Goal: Transaction & Acquisition: Obtain resource

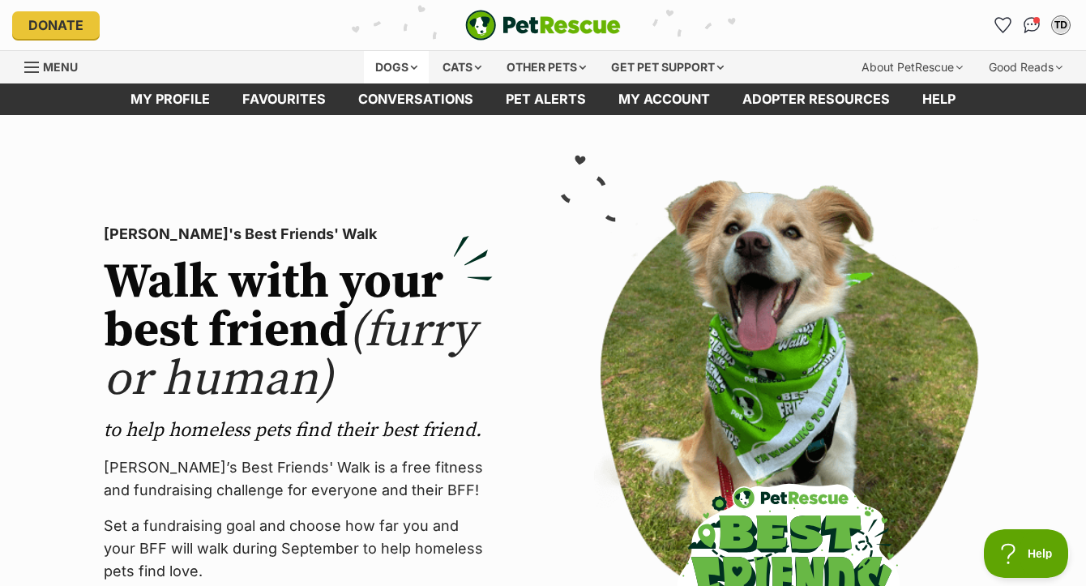
click at [377, 74] on div "Dogs" at bounding box center [396, 67] width 65 height 32
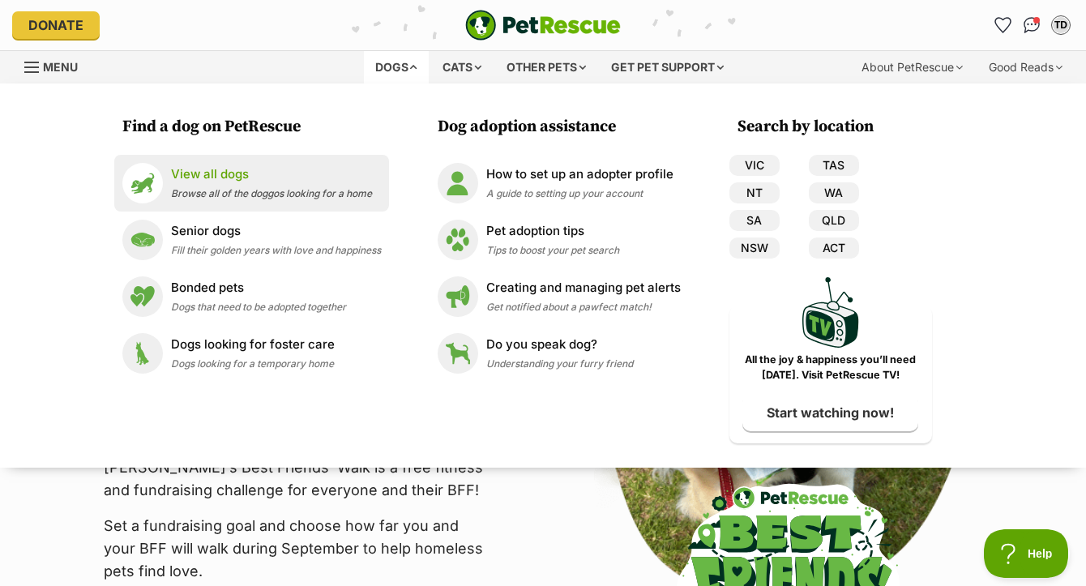
click at [277, 186] on div "View all dogs Browse all of the doggos looking for a home" at bounding box center [271, 182] width 201 height 35
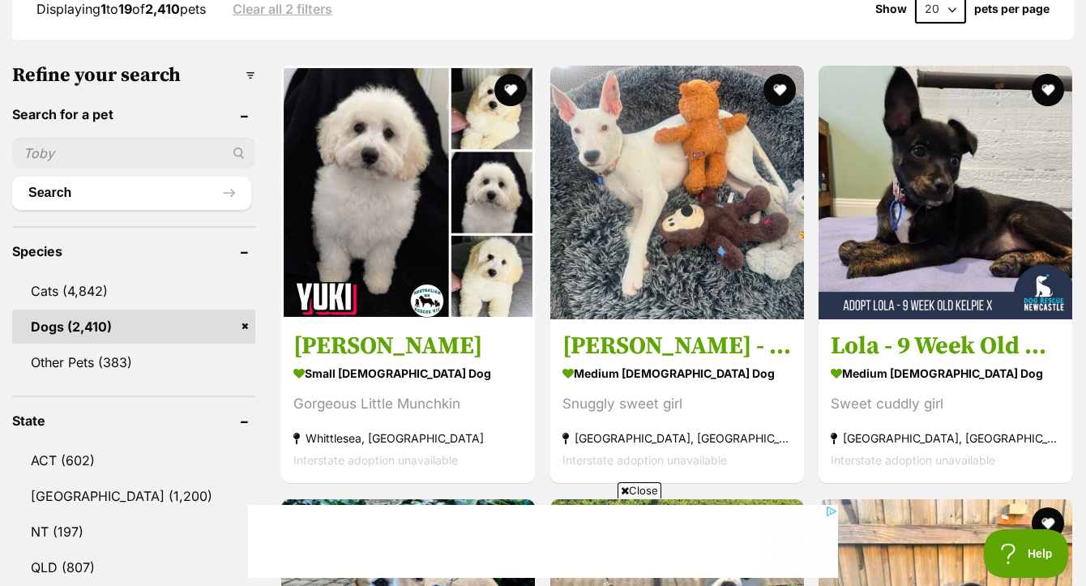
click at [651, 493] on span "Close" at bounding box center [640, 490] width 44 height 16
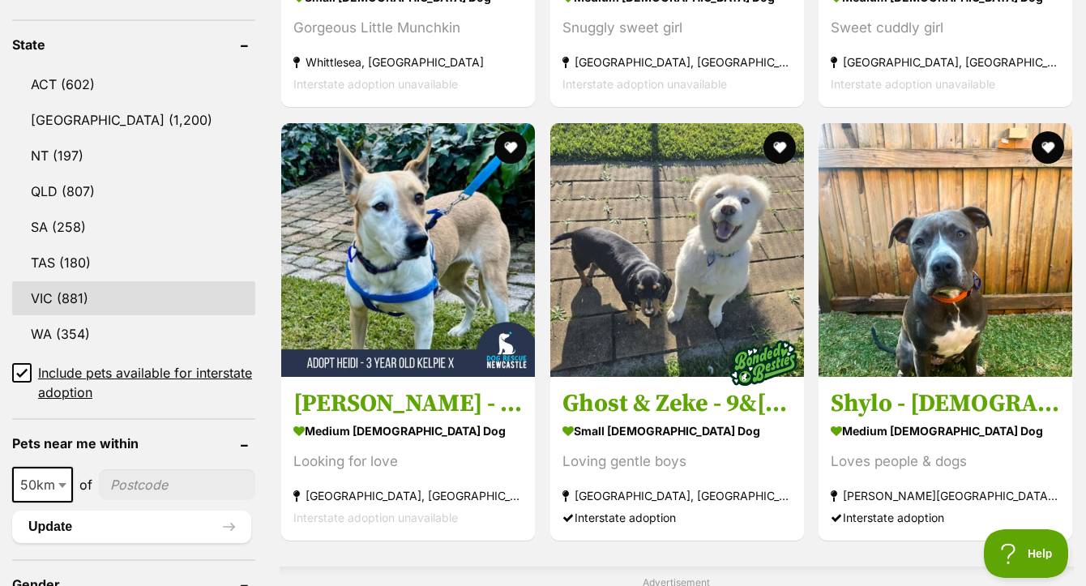
click at [53, 314] on link "VIC (881)" at bounding box center [133, 298] width 243 height 34
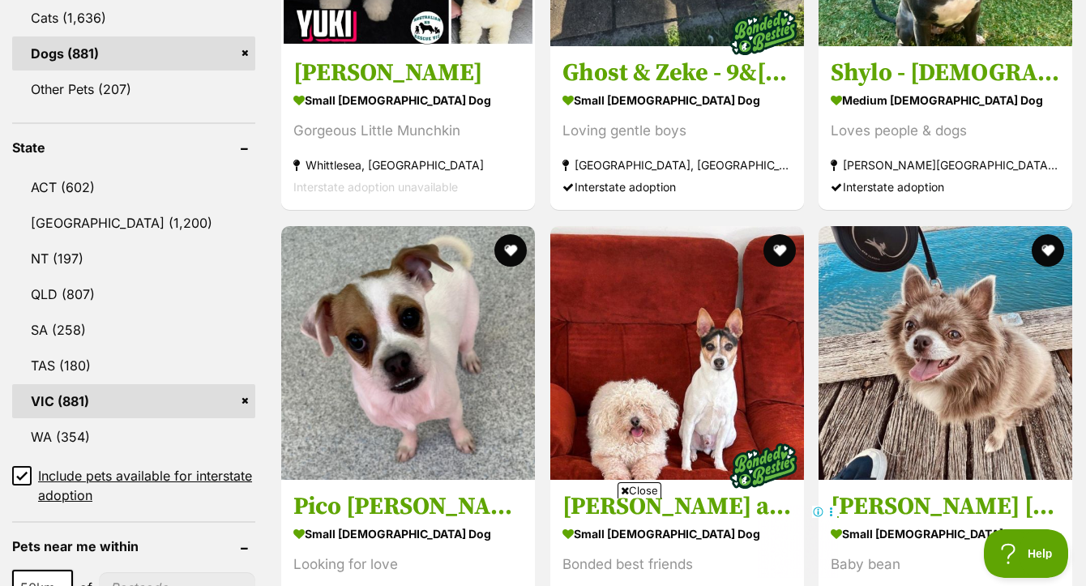
scroll to position [942, 0]
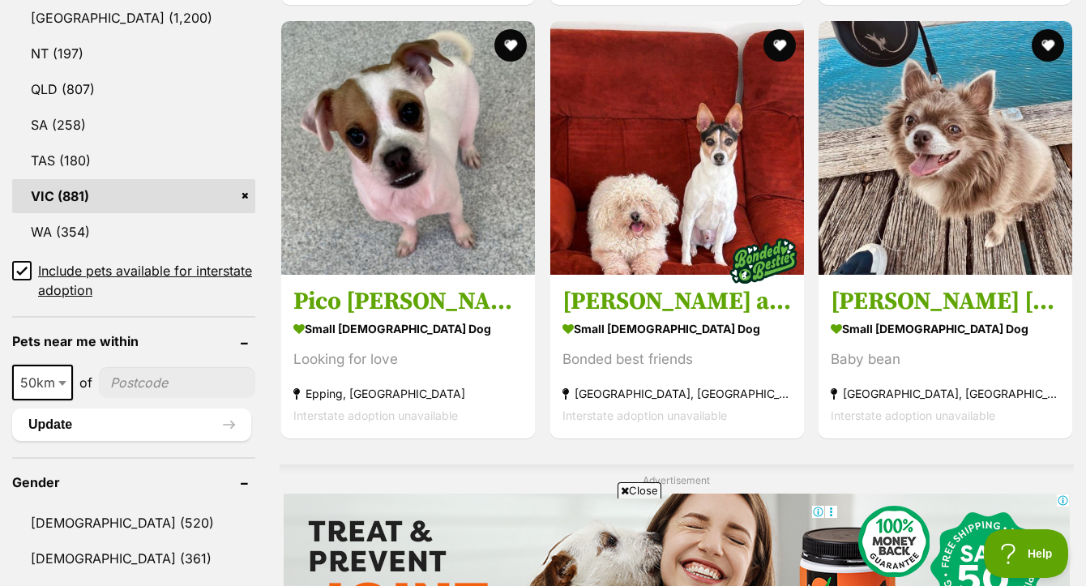
click at [630, 487] on span "Close" at bounding box center [640, 490] width 44 height 16
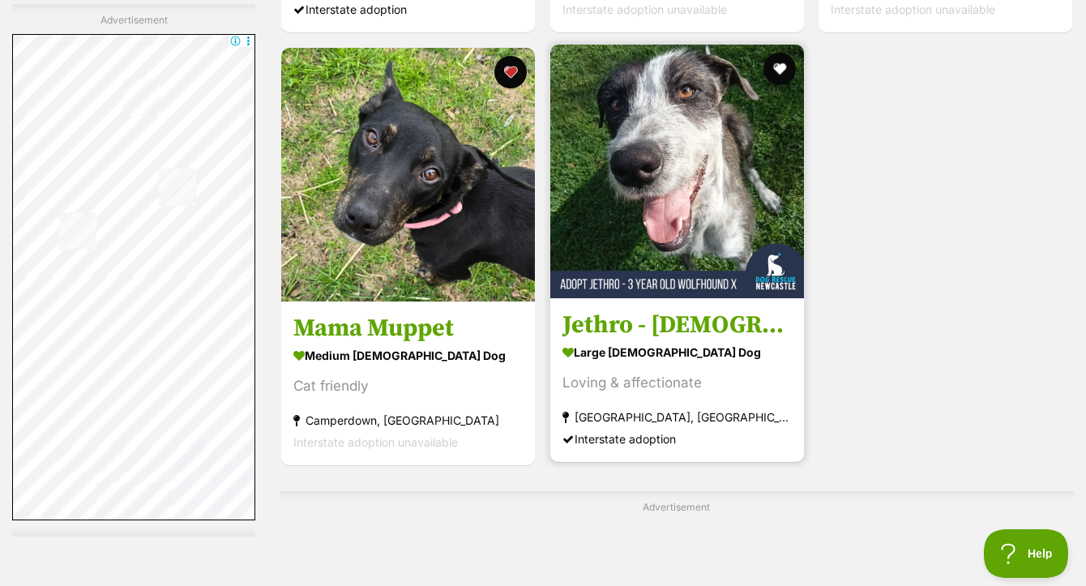
scroll to position [3546, 0]
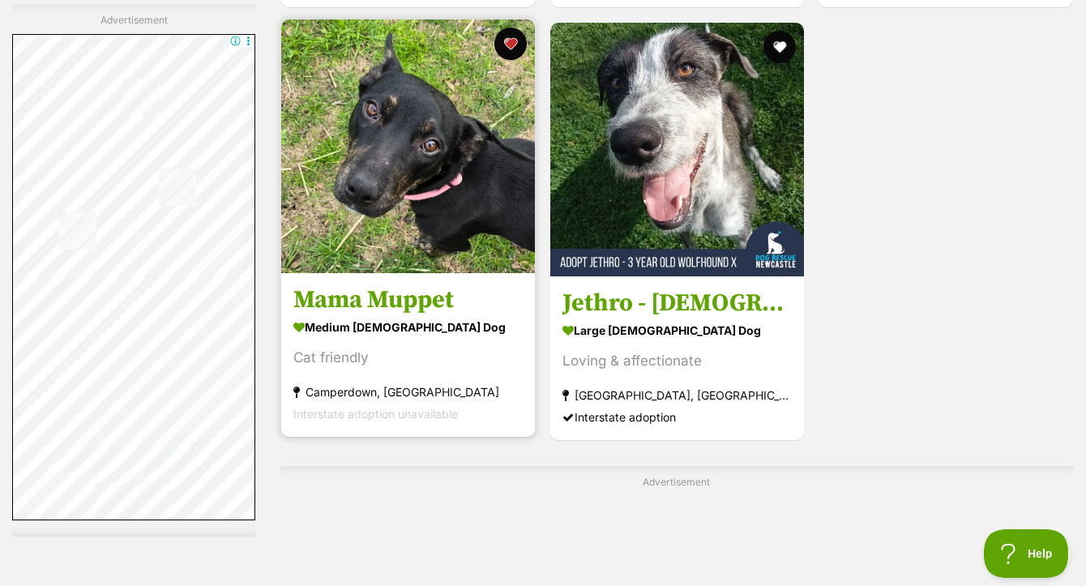
click at [455, 228] on img at bounding box center [408, 146] width 254 height 254
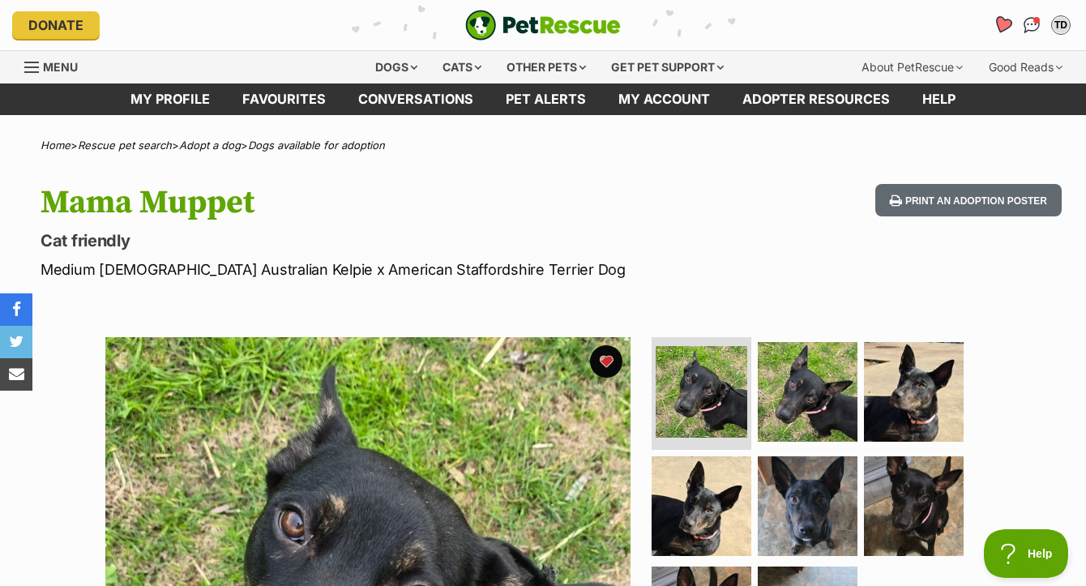
click at [1005, 23] on icon "Favourites" at bounding box center [1002, 24] width 19 height 19
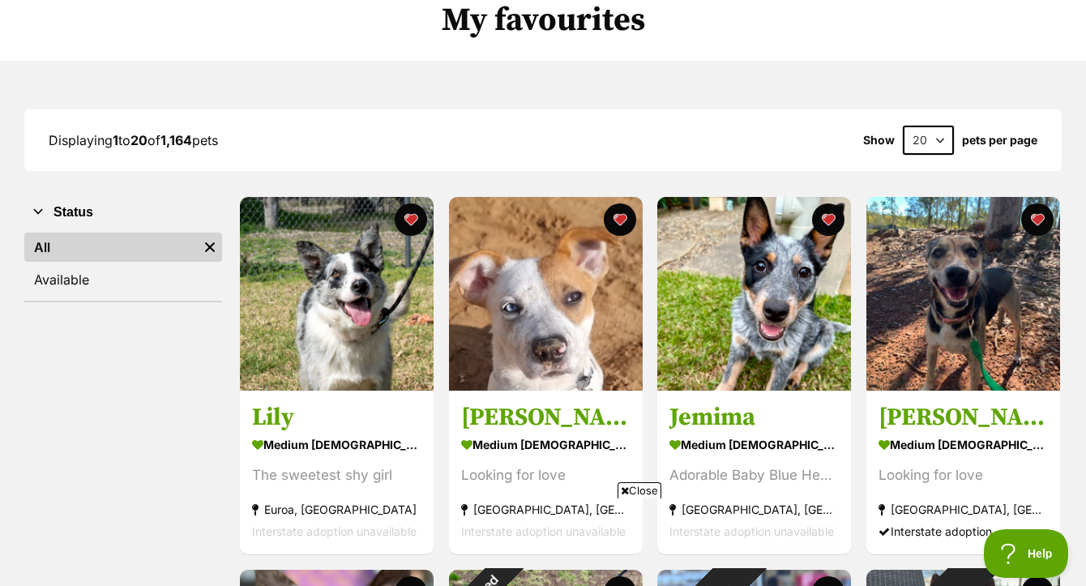
click at [652, 490] on span "Close" at bounding box center [640, 490] width 44 height 16
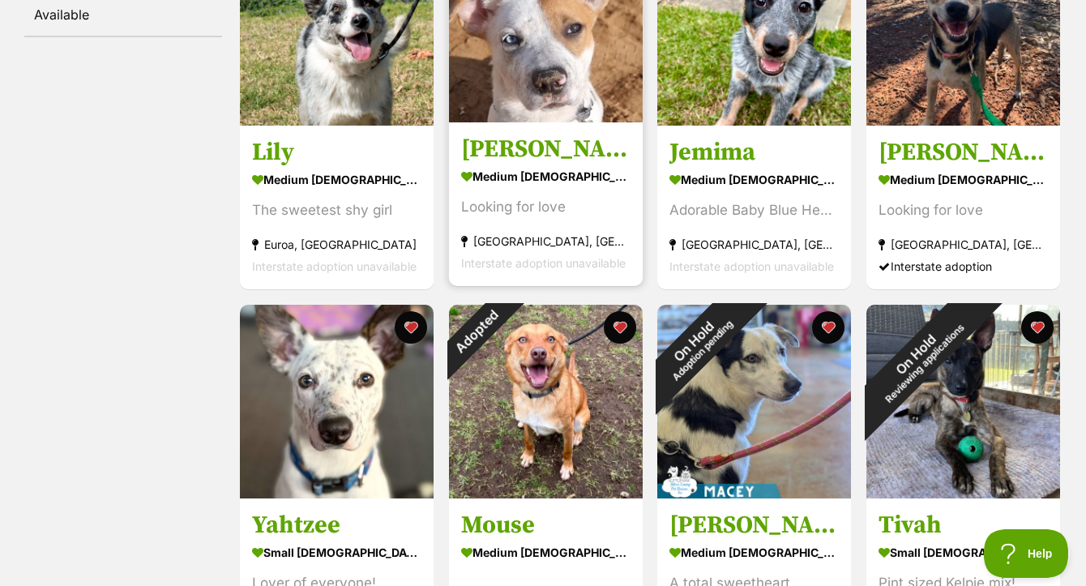
scroll to position [203, 0]
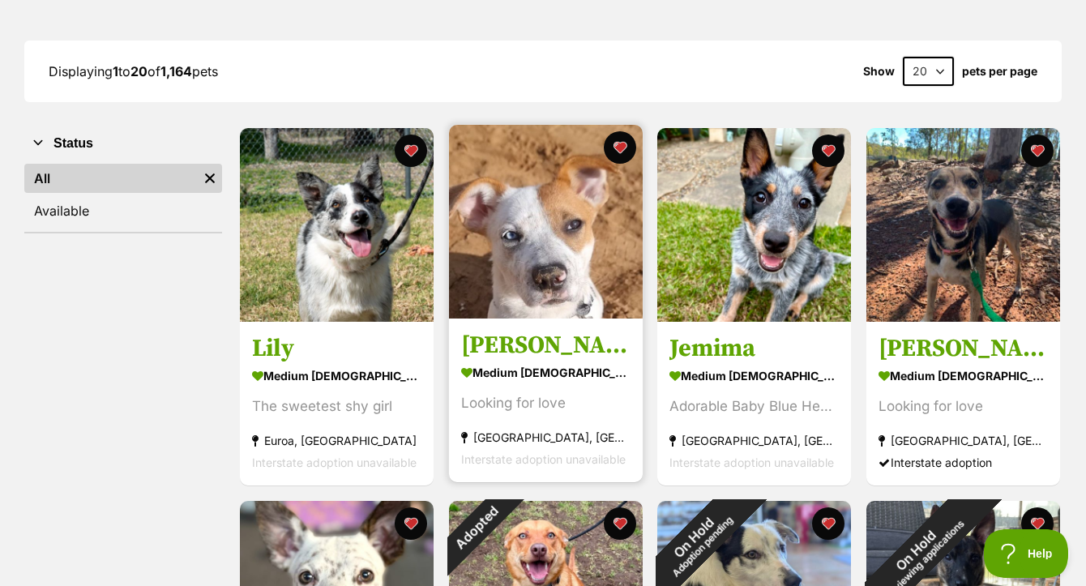
click at [554, 227] on img at bounding box center [546, 222] width 194 height 194
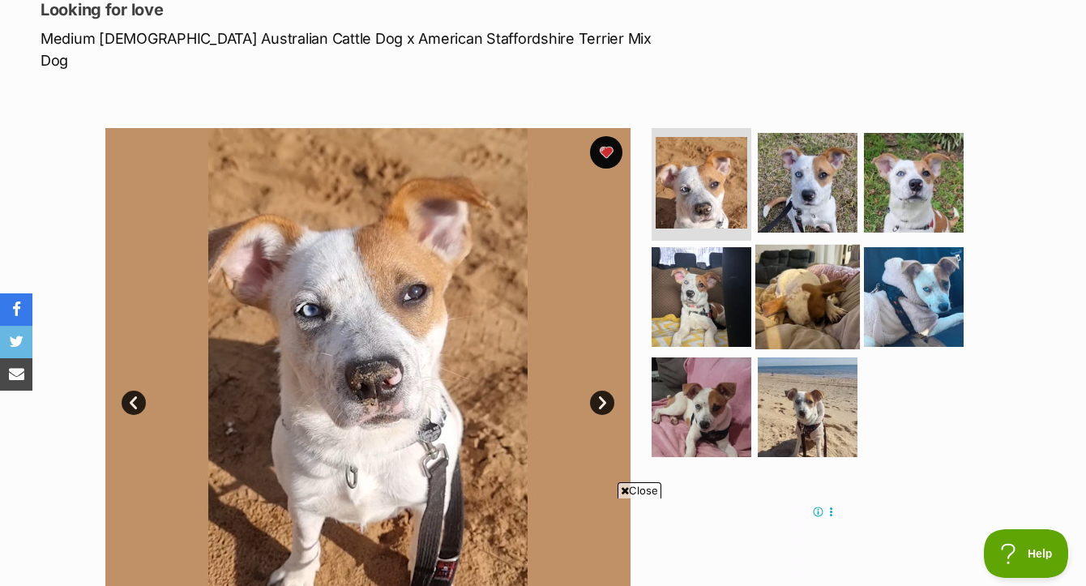
click at [802, 266] on img at bounding box center [807, 297] width 105 height 105
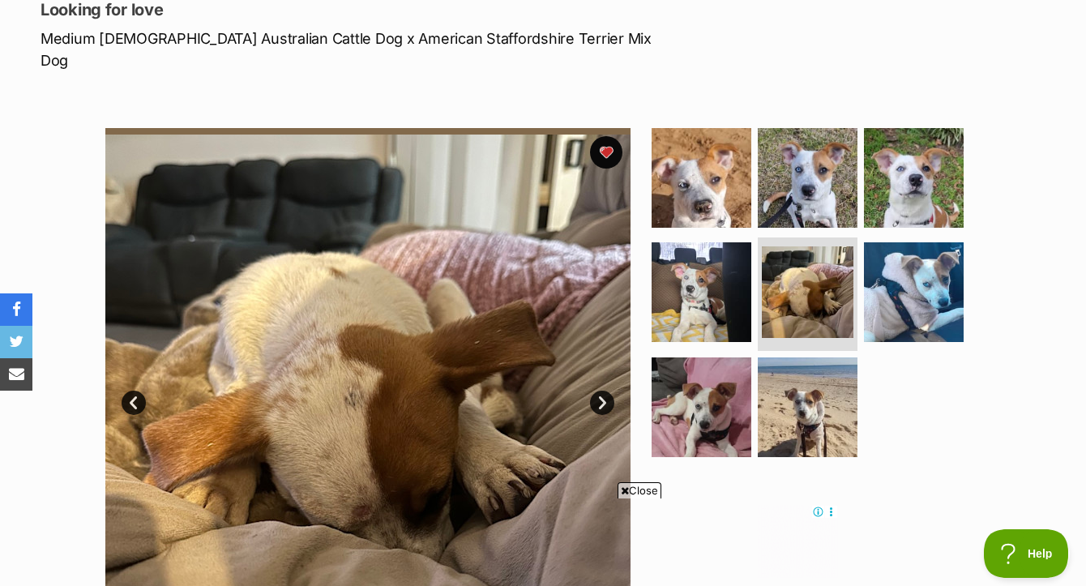
click at [647, 489] on span "Close" at bounding box center [640, 490] width 44 height 16
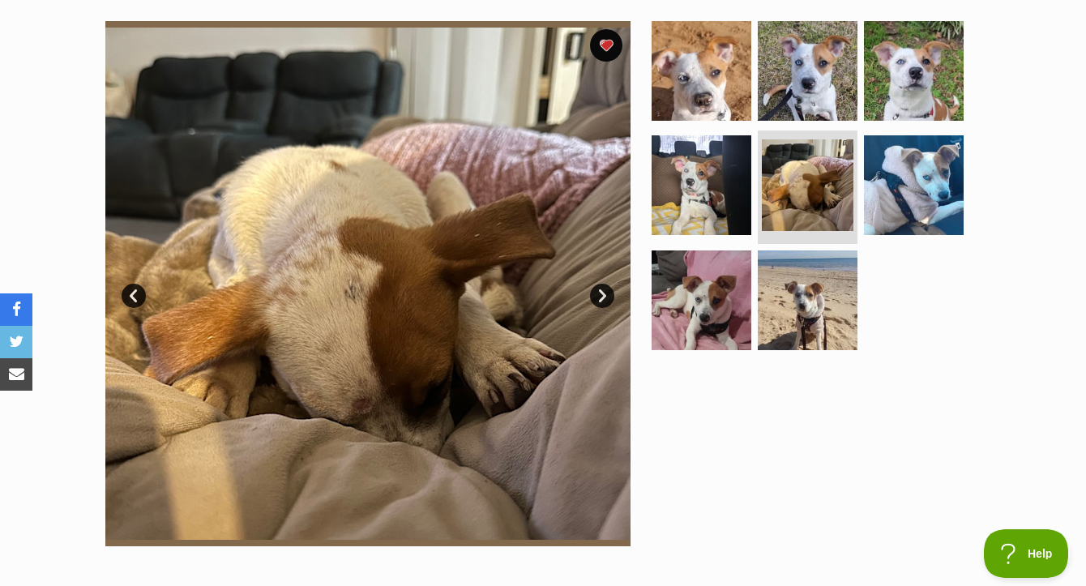
scroll to position [344, 0]
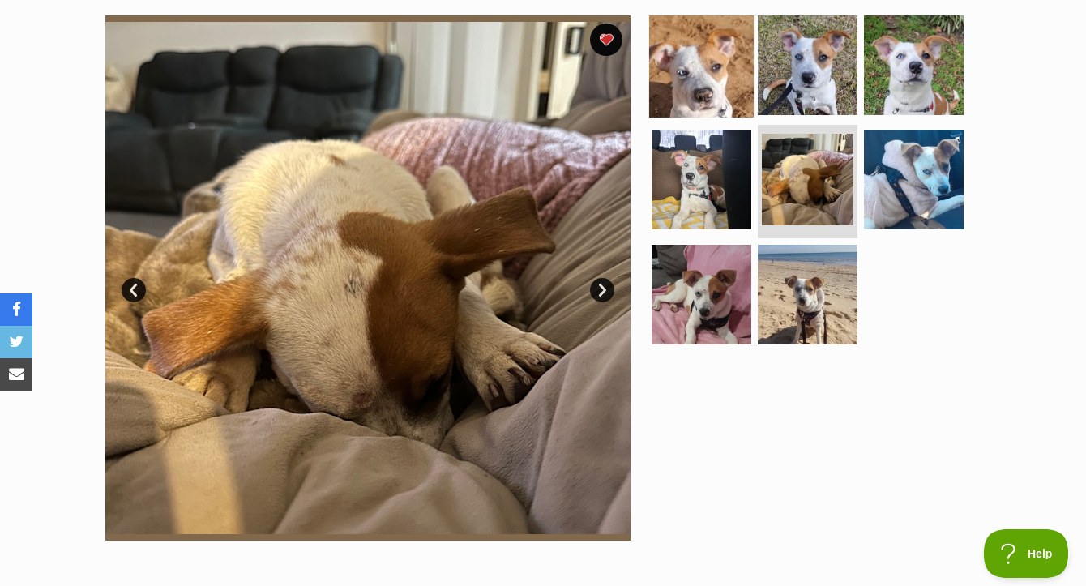
click at [729, 57] on img at bounding box center [701, 64] width 105 height 105
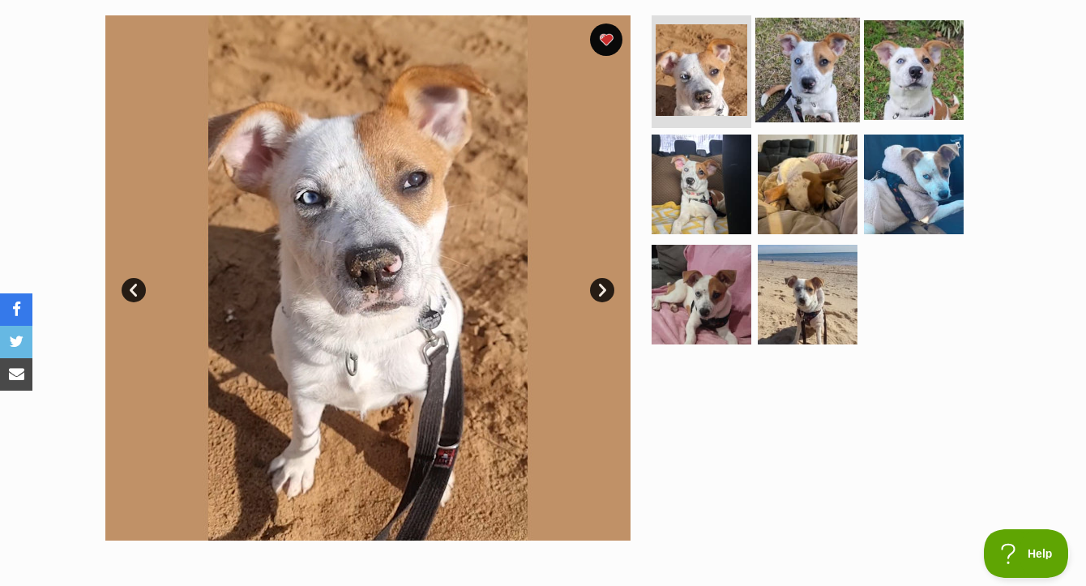
click at [823, 67] on img at bounding box center [807, 69] width 105 height 105
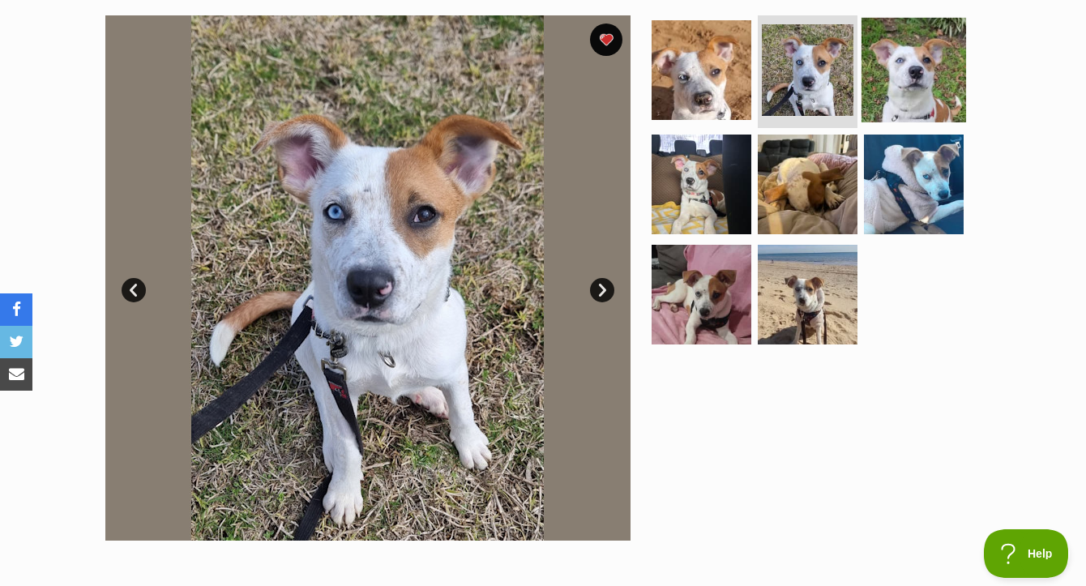
click at [902, 65] on img at bounding box center [913, 69] width 105 height 105
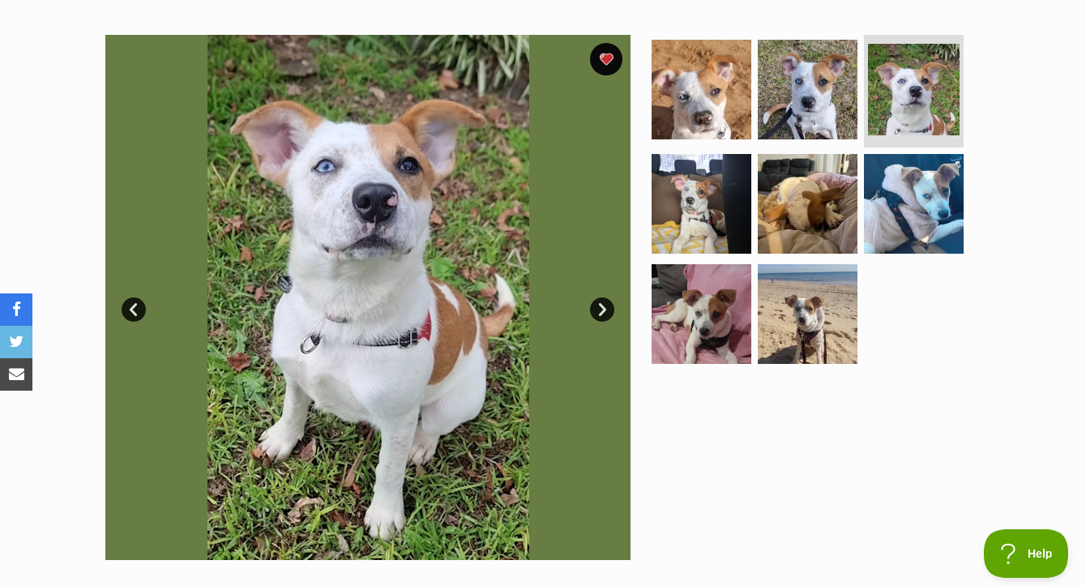
scroll to position [325, 0]
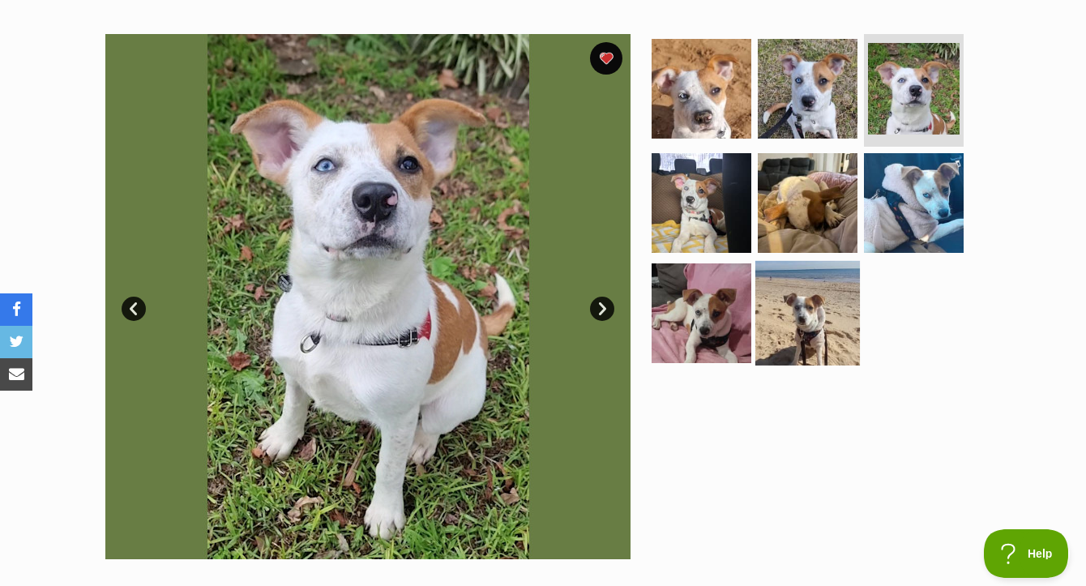
click at [786, 281] on img at bounding box center [807, 313] width 105 height 105
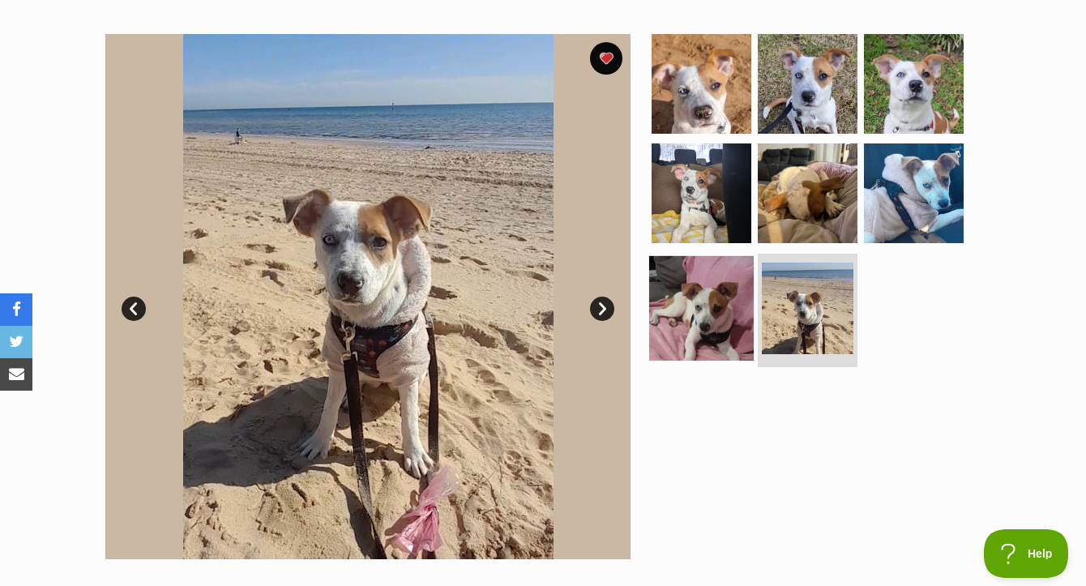
click at [729, 306] on img at bounding box center [701, 308] width 105 height 105
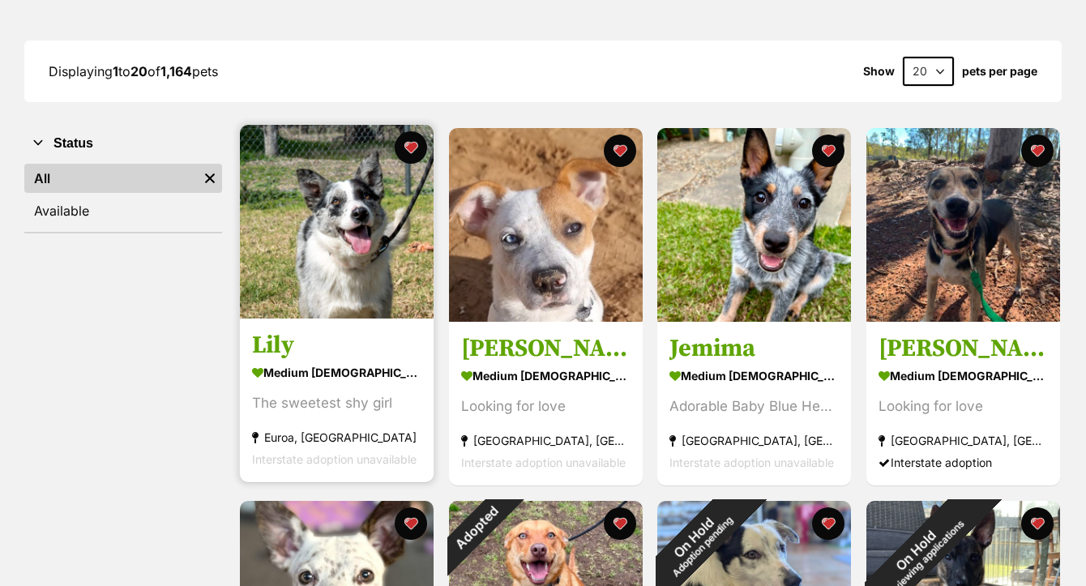
scroll to position [203, 0]
click at [338, 247] on img at bounding box center [337, 222] width 194 height 194
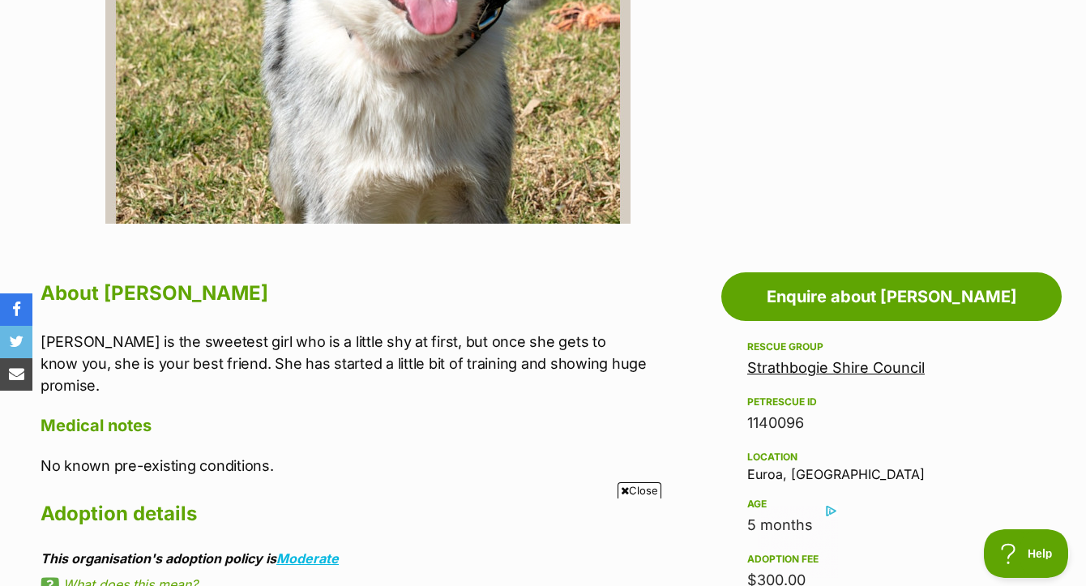
click at [644, 492] on span "Close" at bounding box center [640, 490] width 44 height 16
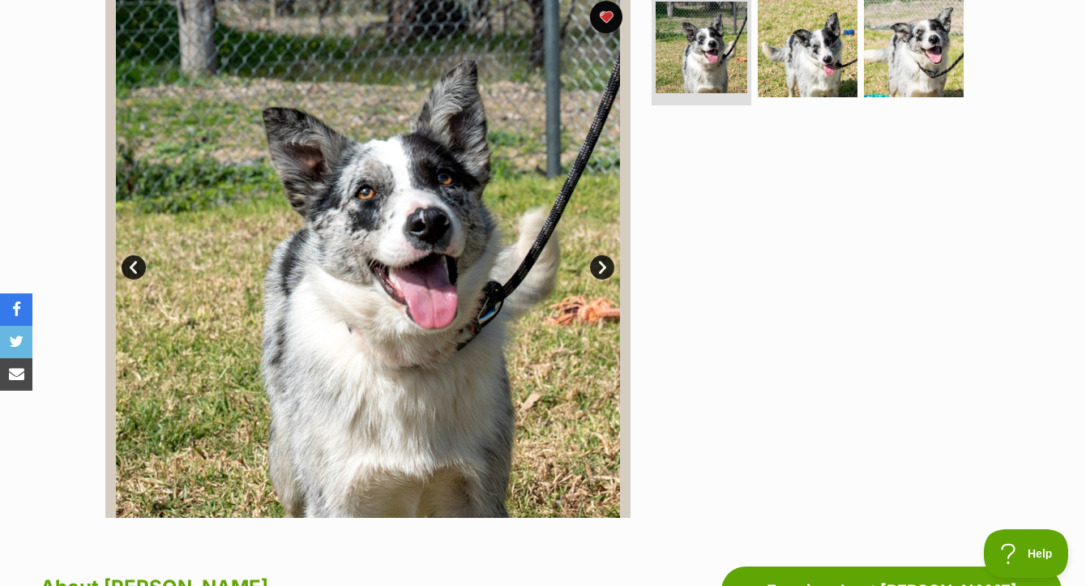
scroll to position [315, 0]
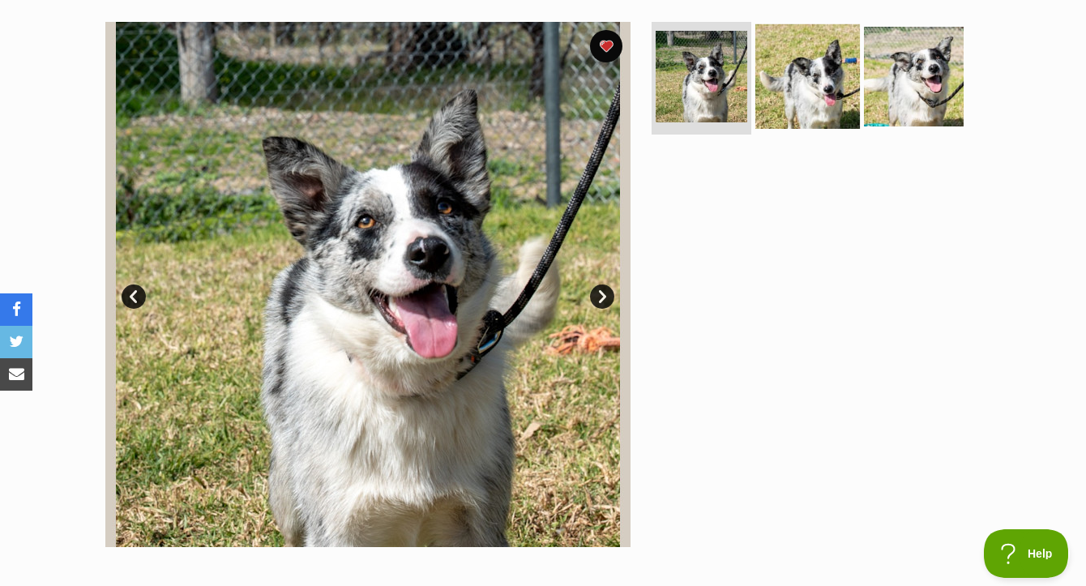
click at [820, 111] on img at bounding box center [807, 76] width 105 height 105
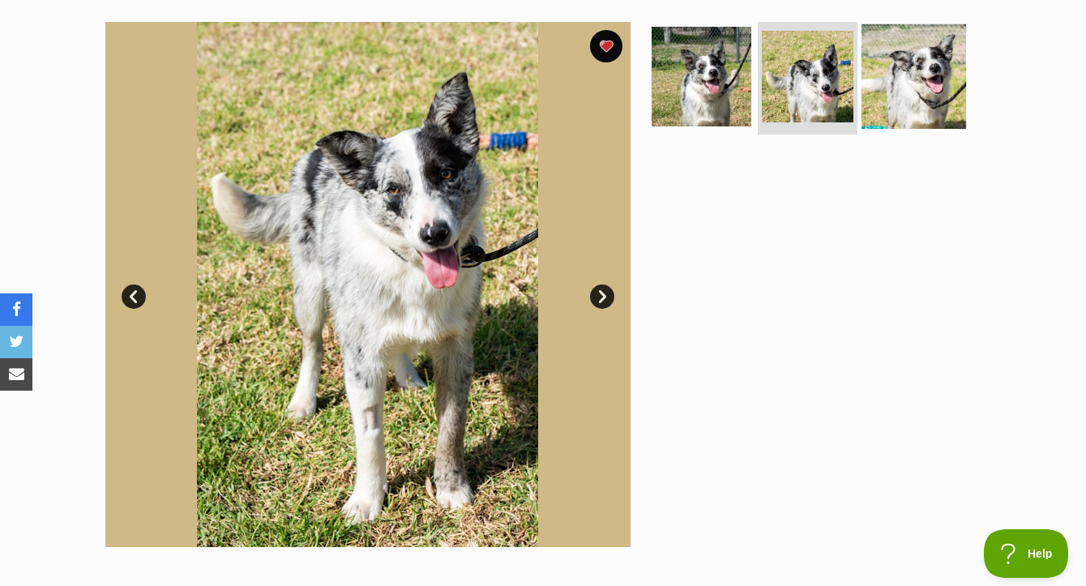
click at [911, 108] on img at bounding box center [913, 76] width 105 height 105
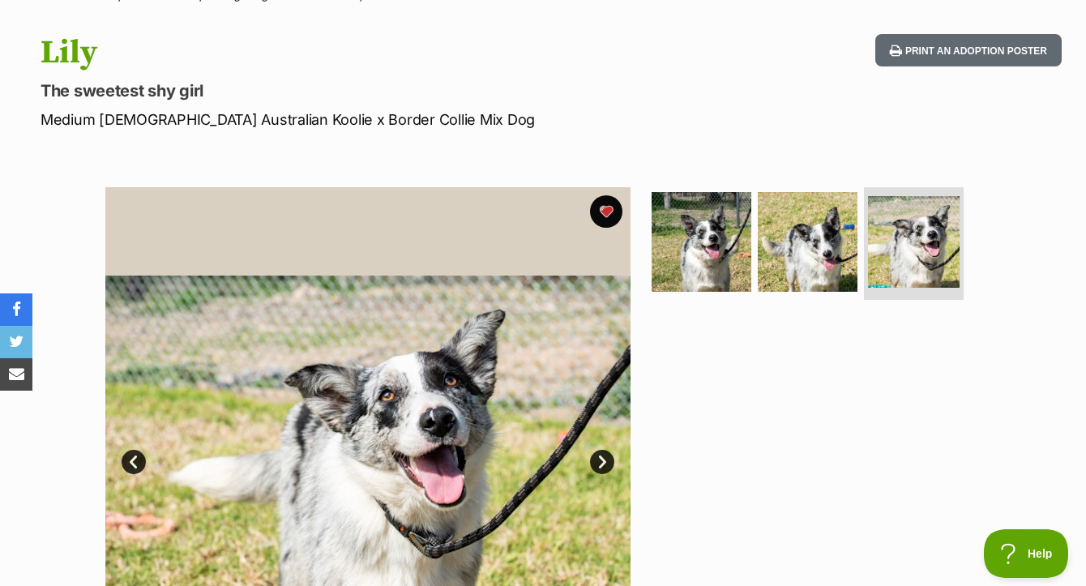
scroll to position [134, 0]
